Goal: Task Accomplishment & Management: Complete application form

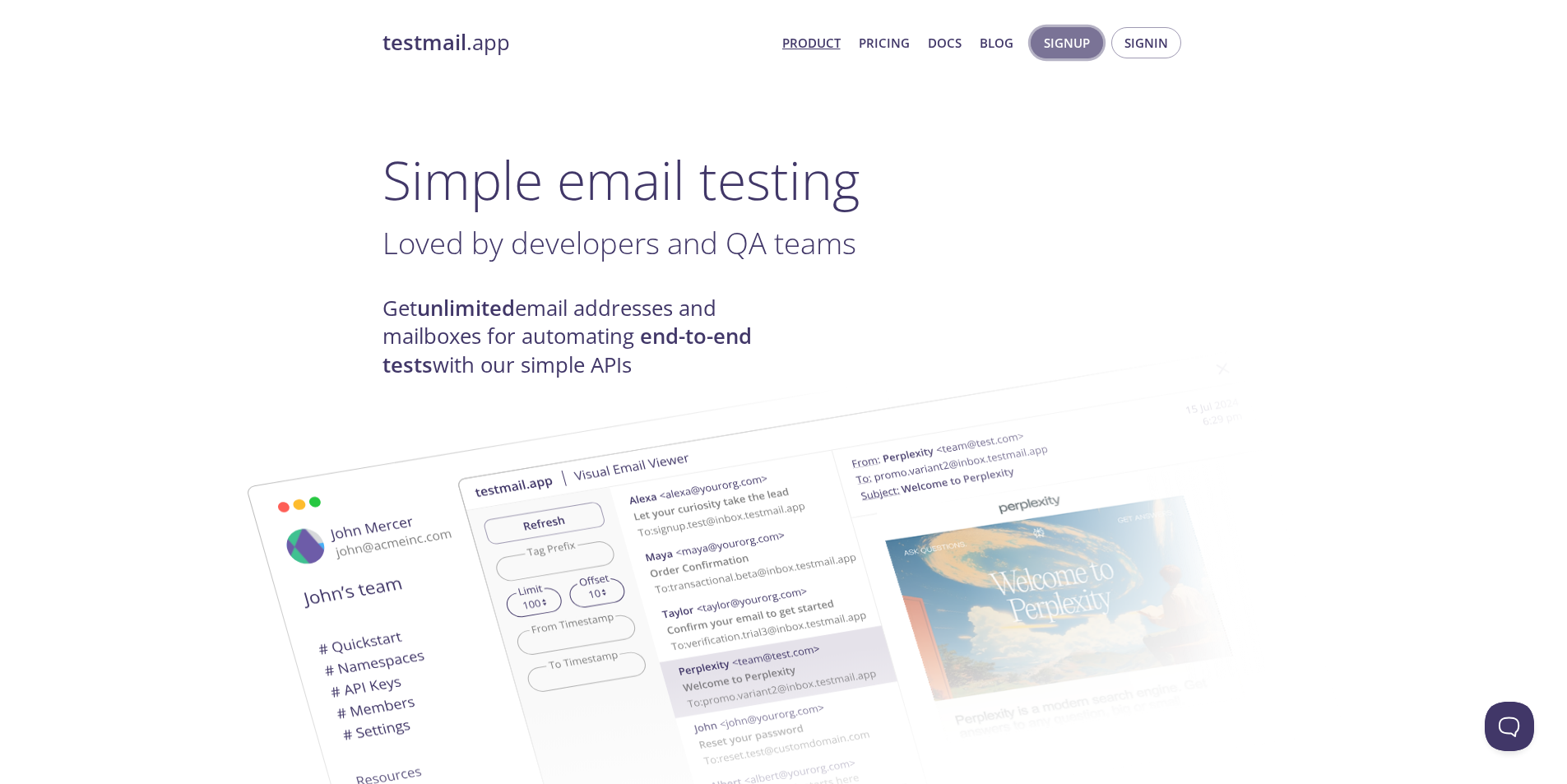
click at [1077, 48] on span "Signup" at bounding box center [1067, 43] width 46 height 22
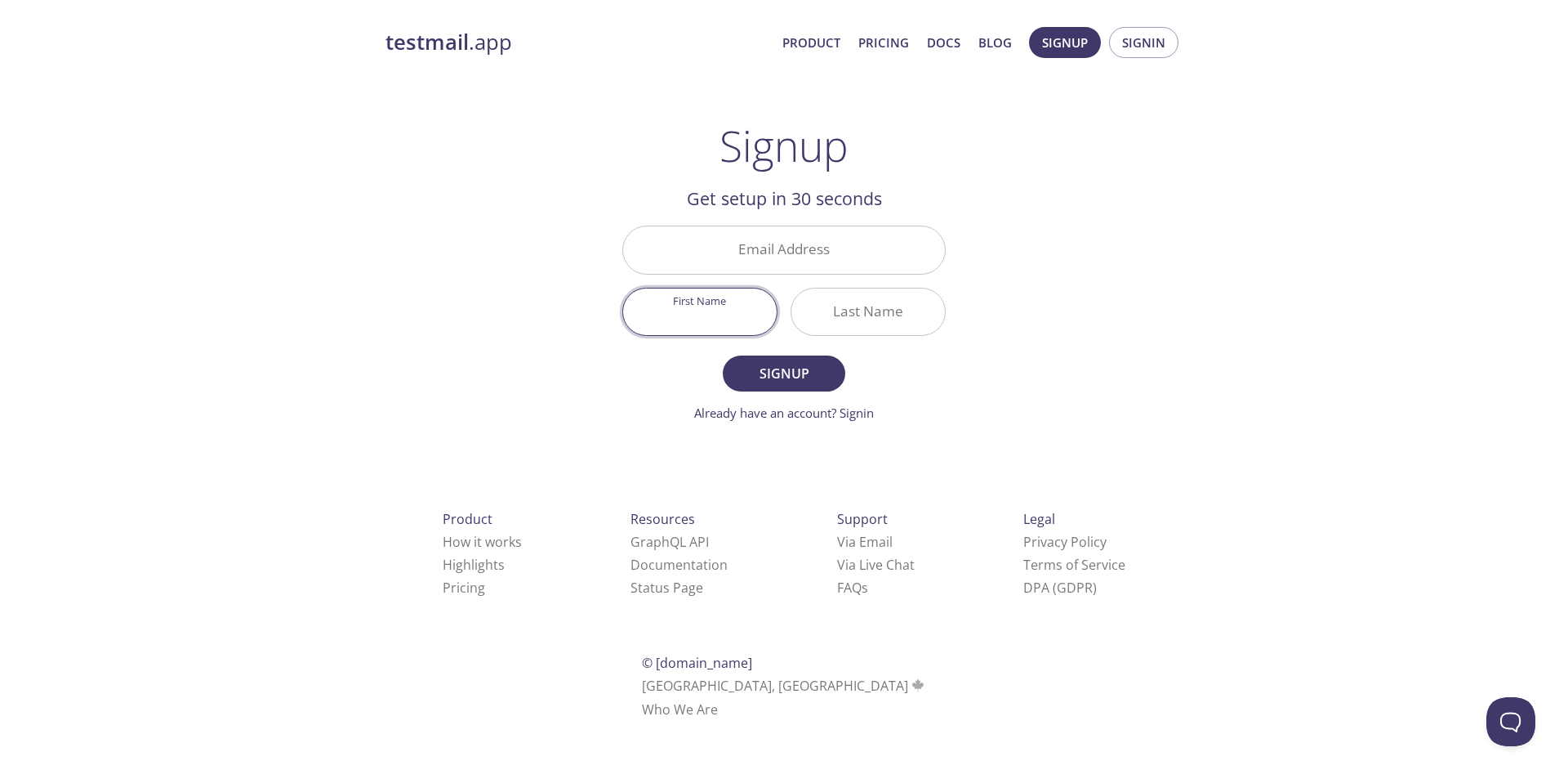
click at [718, 300] on input "First Name" at bounding box center [700, 312] width 153 height 46
click at [809, 303] on input "Last Name" at bounding box center [868, 312] width 153 height 46
click at [734, 303] on input "First Name" at bounding box center [700, 312] width 153 height 46
click at [918, 313] on input "Last Name" at bounding box center [868, 312] width 153 height 46
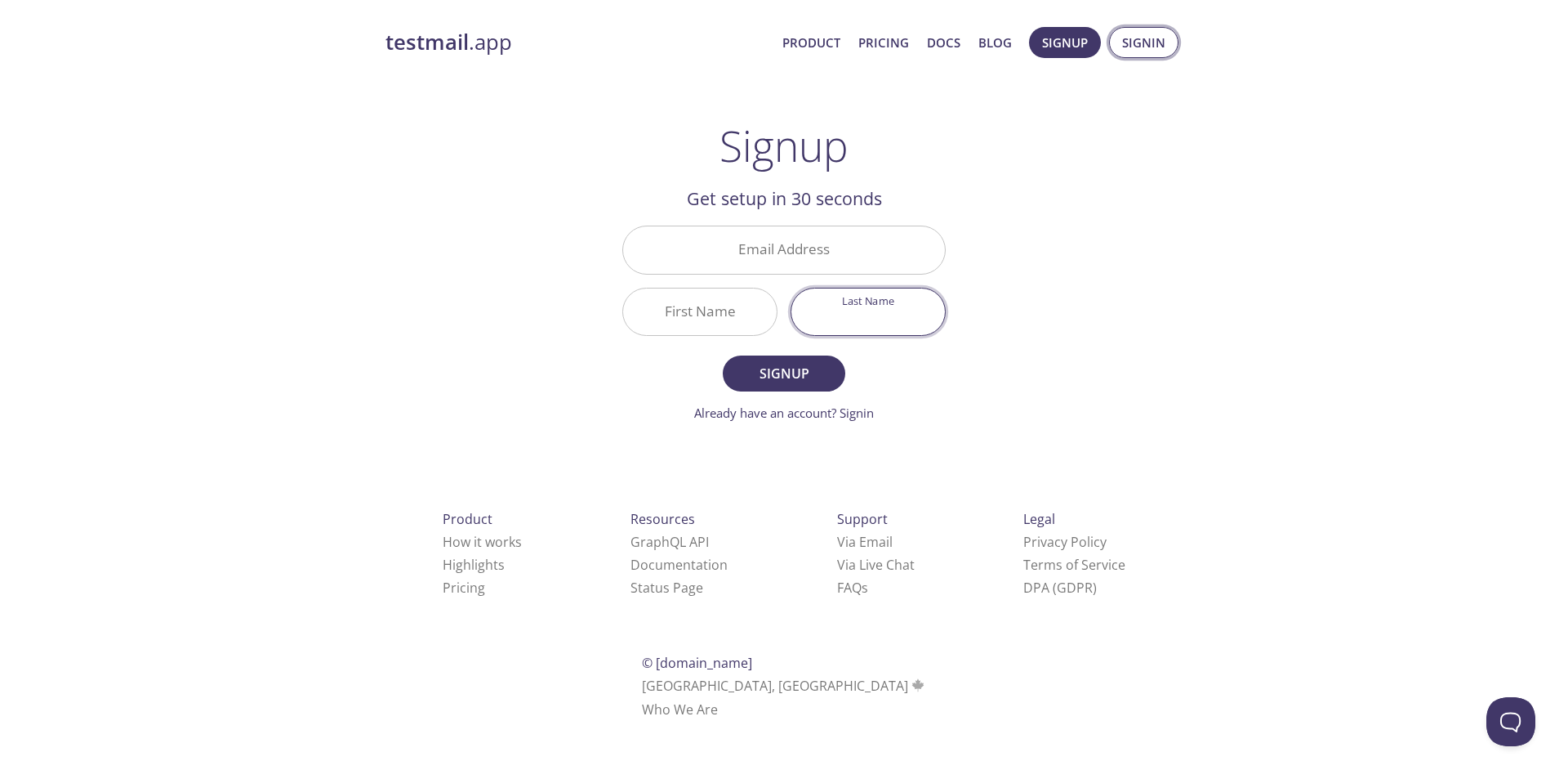
click at [1167, 42] on button "Signin" at bounding box center [1144, 43] width 69 height 31
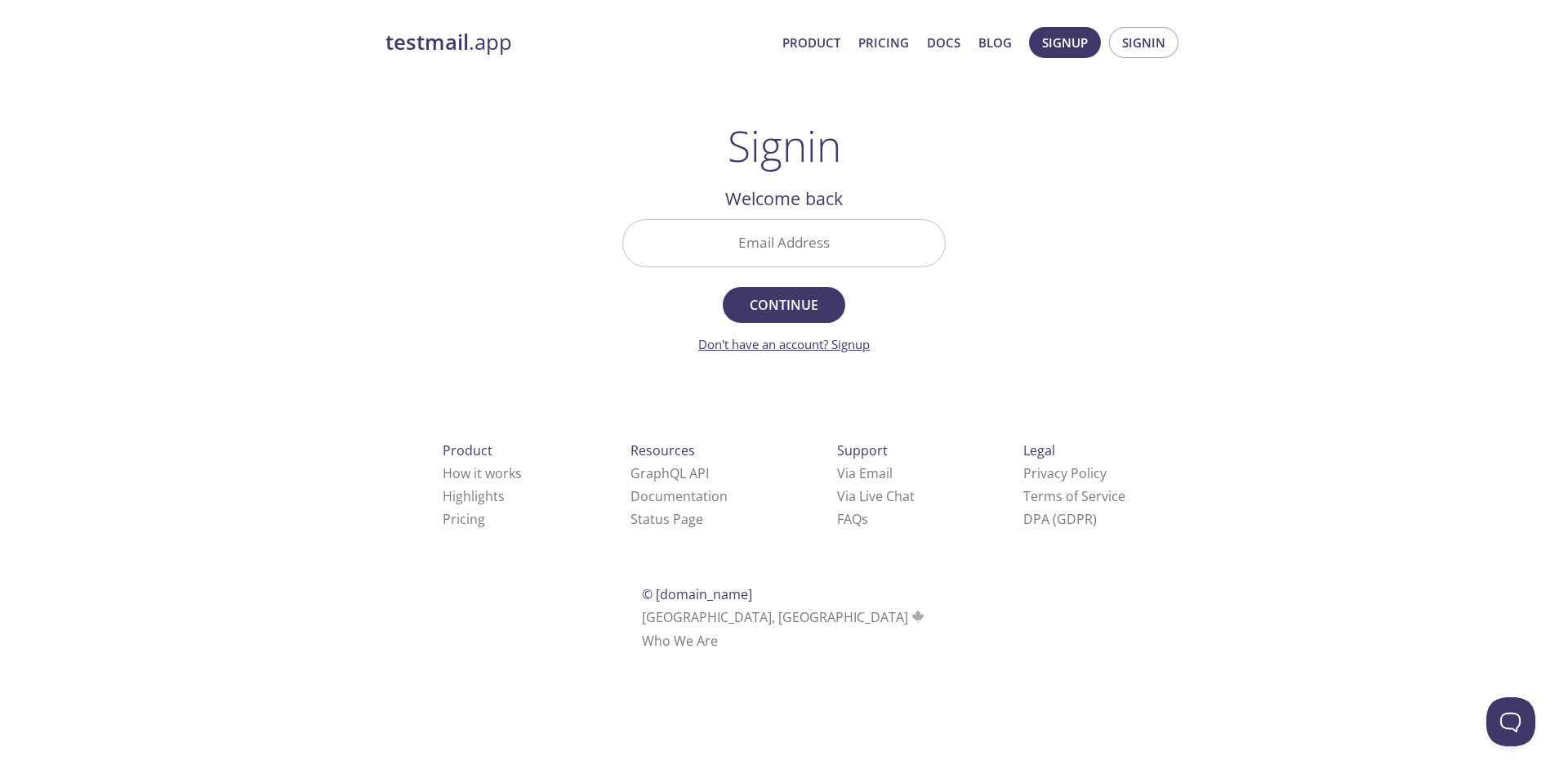
click at [848, 336] on link "Don't have an account? Signup" at bounding box center [784, 344] width 171 height 16
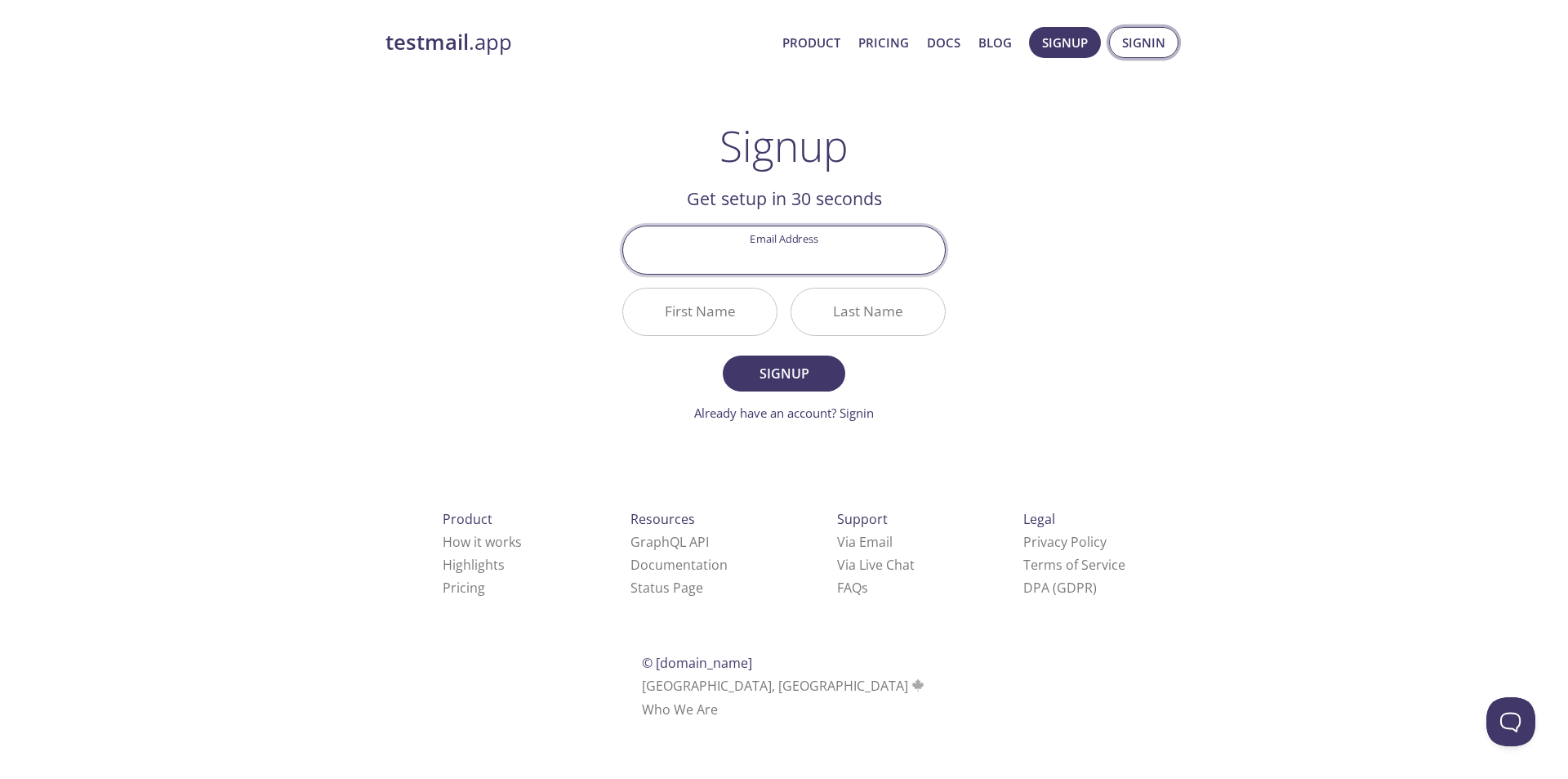
click at [1115, 46] on button "Signin" at bounding box center [1144, 43] width 69 height 31
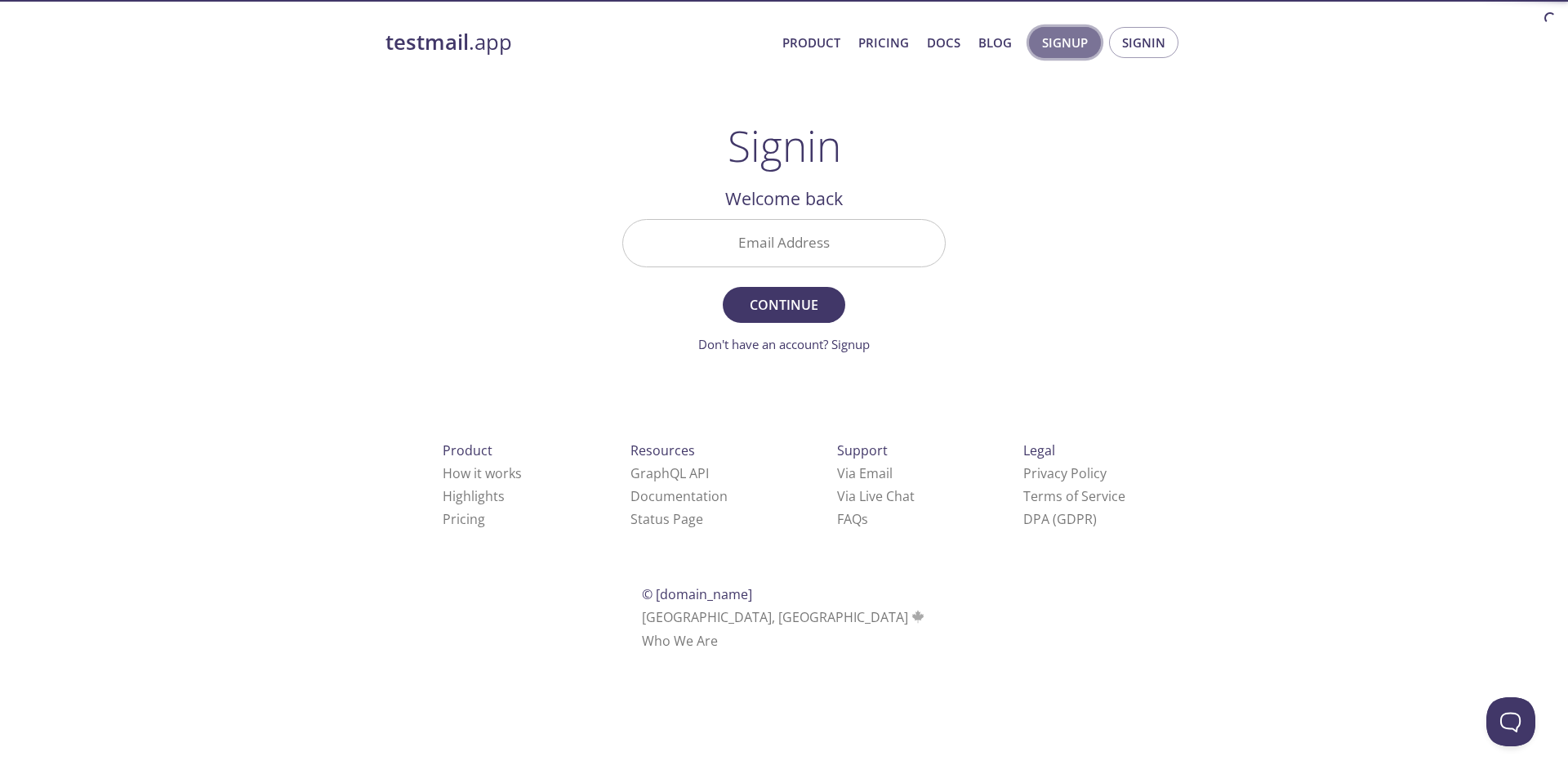
click at [1071, 27] on button "Signup" at bounding box center [1065, 43] width 72 height 31
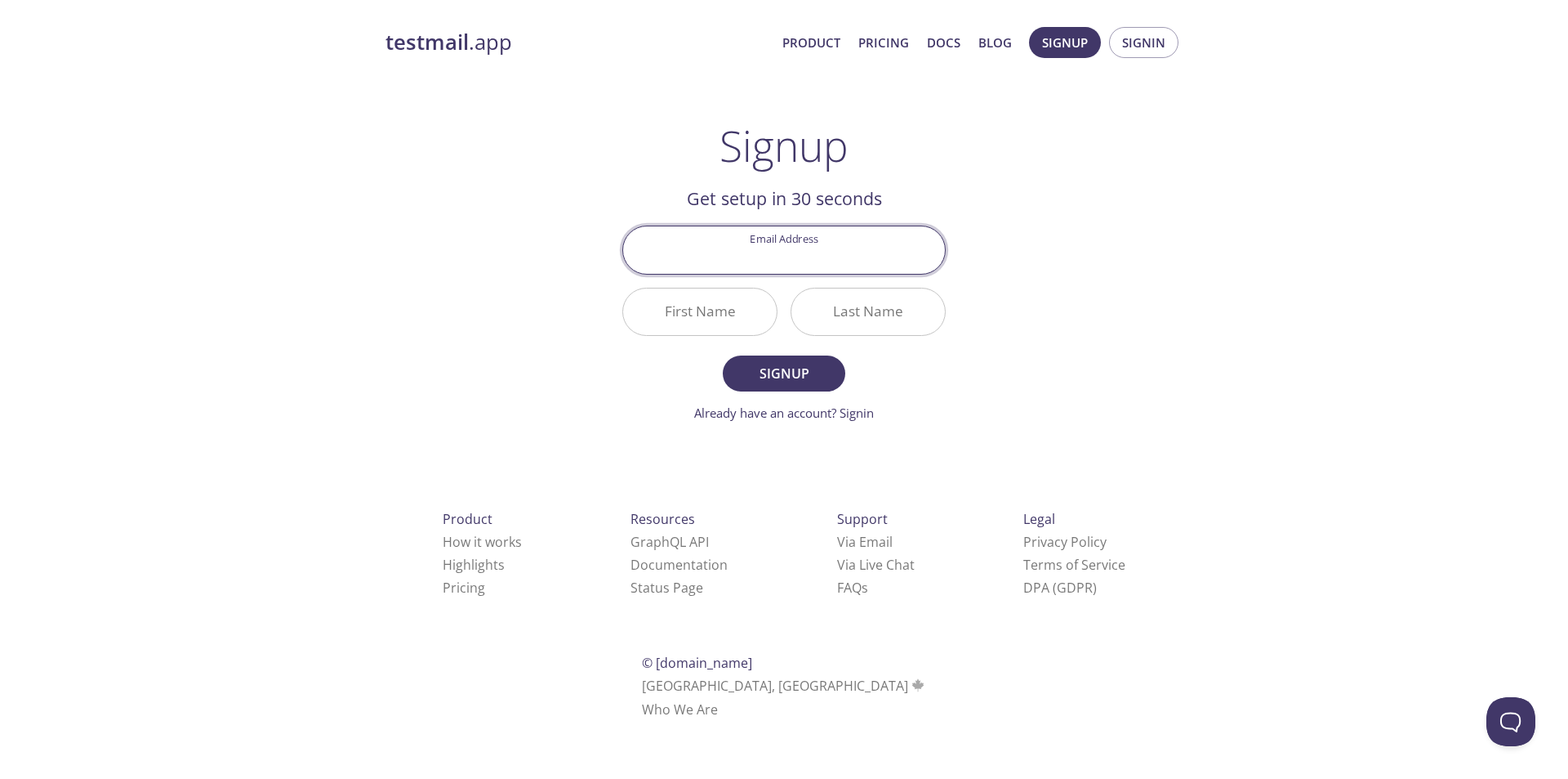
click at [733, 307] on input "First Name" at bounding box center [700, 312] width 153 height 46
type input "Test"
click at [868, 299] on input "Last Name" at bounding box center [868, 312] width 153 height 46
type input "123"
click at [801, 289] on div "Last Name 123" at bounding box center [868, 312] width 155 height 48
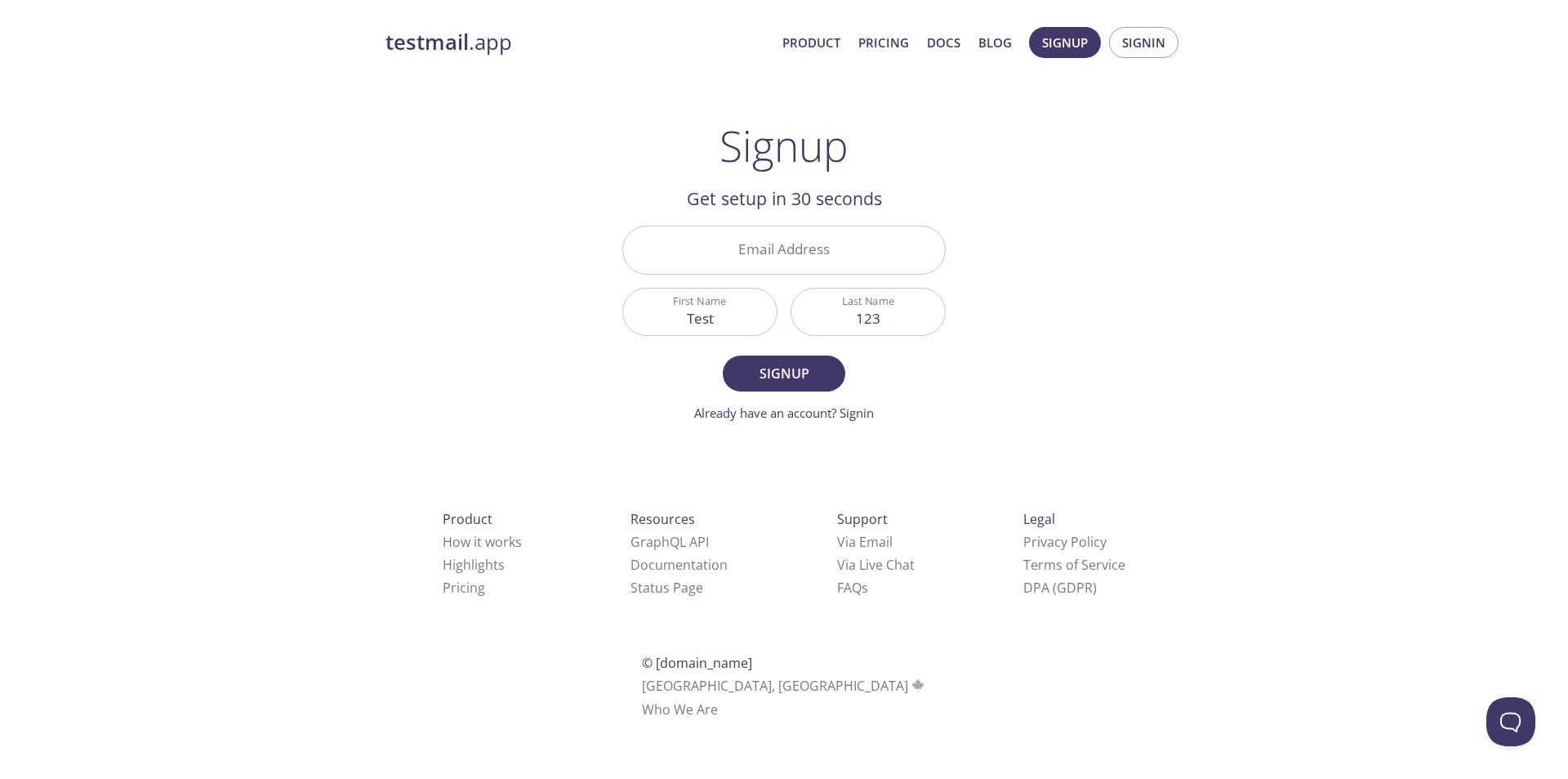
click at [779, 242] on input "Email Address" at bounding box center [784, 250] width 322 height 46
type input "abc"
drag, startPoint x: 779, startPoint y: 242, endPoint x: 845, endPoint y: 256, distance: 67.5
click at [845, 256] on input "abc" at bounding box center [784, 250] width 322 height 46
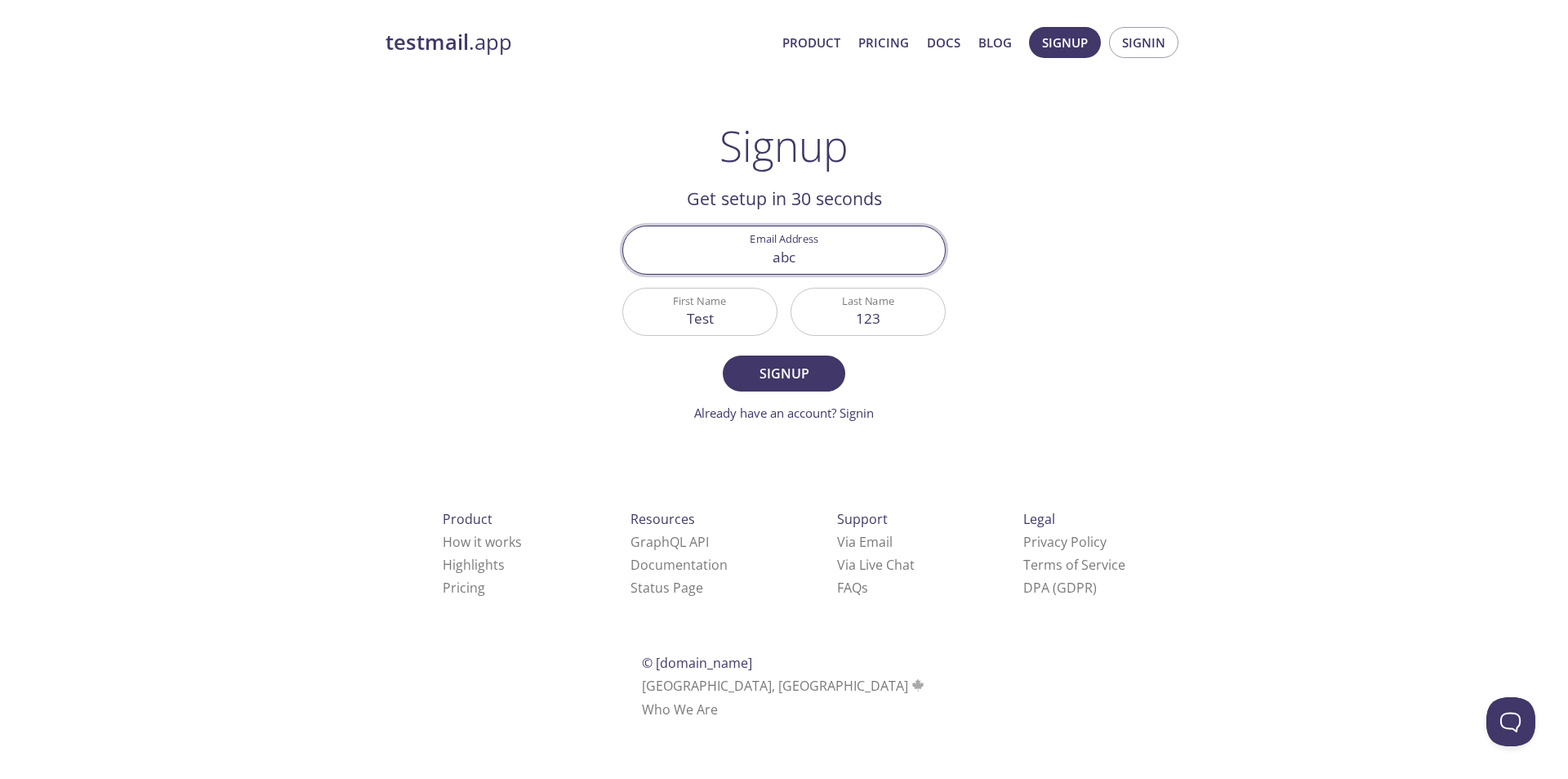
click at [845, 256] on input "abc" at bounding box center [784, 250] width 322 height 46
drag, startPoint x: 743, startPoint y: 324, endPoint x: 667, endPoint y: 324, distance: 76.0
click at [667, 324] on input "Test" at bounding box center [700, 312] width 153 height 46
drag, startPoint x: 892, startPoint y: 316, endPoint x: 755, endPoint y: 317, distance: 137.0
click at [755, 317] on div "Email Address First Name Last Name 123" at bounding box center [784, 281] width 336 height 124
